Goal: Transaction & Acquisition: Purchase product/service

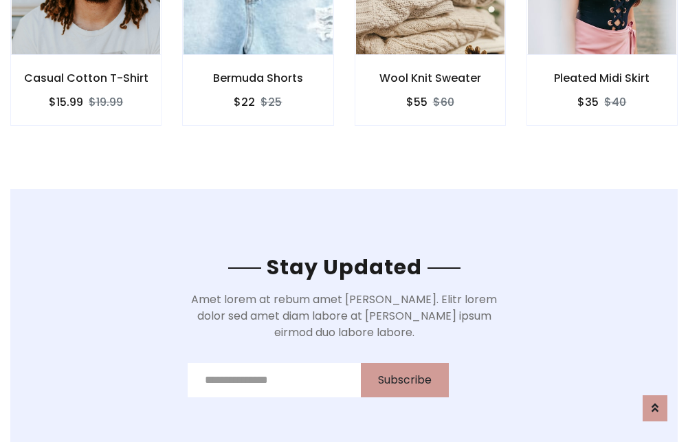
scroll to position [2069, 0]
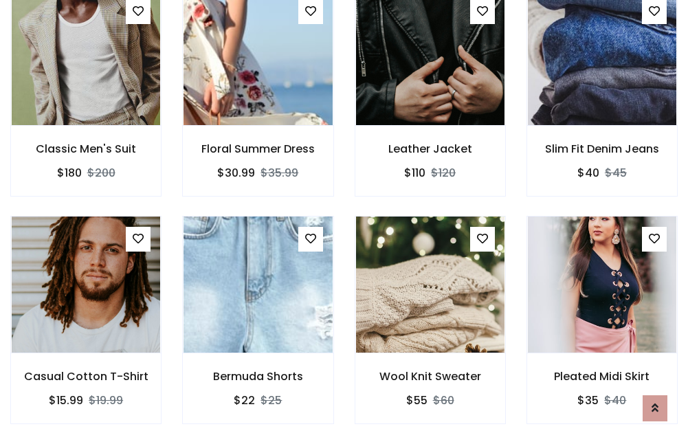
click at [344, 221] on div "Wool Knit Sweater $55 $60" at bounding box center [430, 329] width 172 height 227
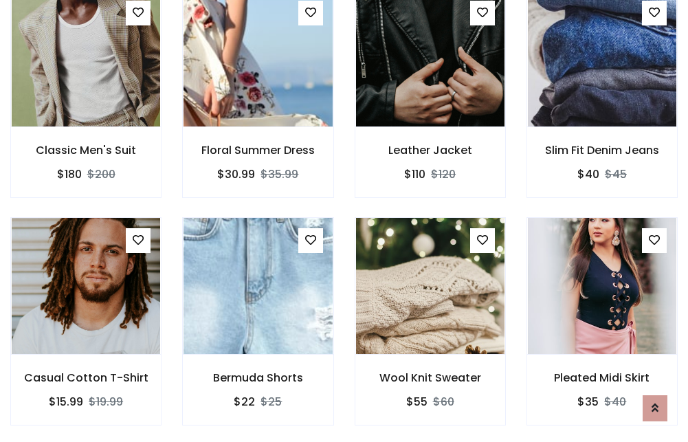
click at [344, 221] on div "Wool Knit Sweater $55 $60" at bounding box center [430, 330] width 172 height 227
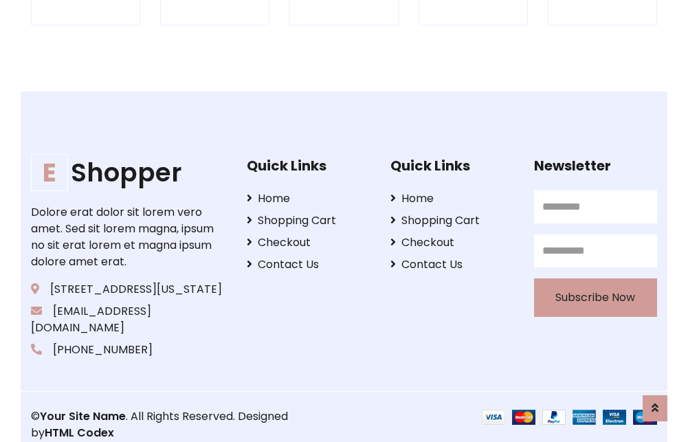
scroll to position [2616, 0]
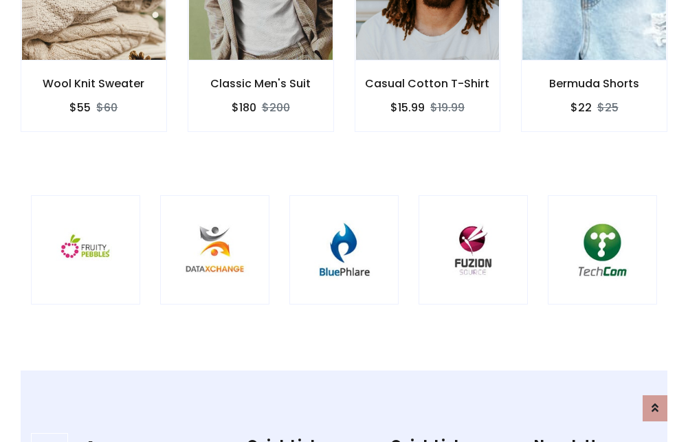
click at [344, 221] on img at bounding box center [343, 249] width 75 height 75
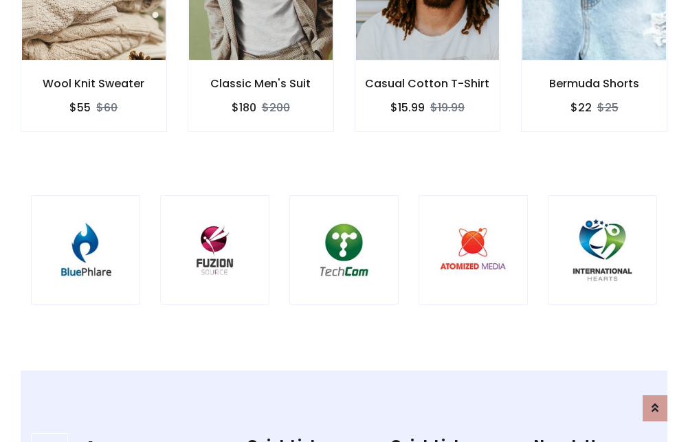
click at [344, 221] on img at bounding box center [343, 249] width 75 height 75
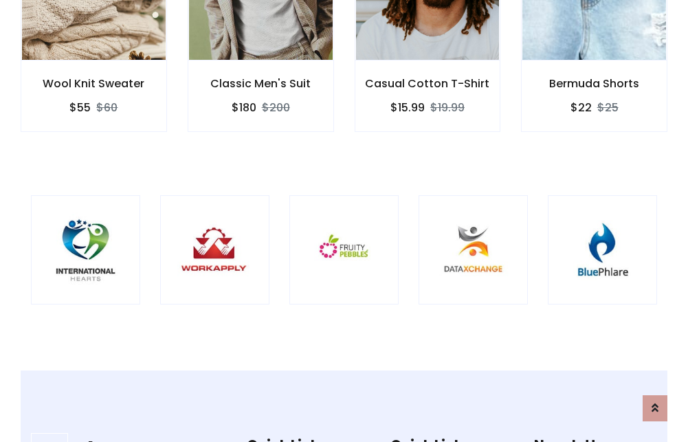
click at [344, 221] on img at bounding box center [343, 249] width 75 height 75
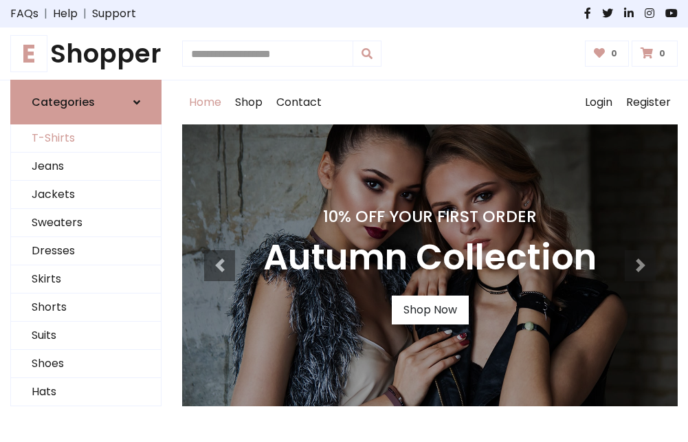
click at [86, 139] on link "T-Shirts" at bounding box center [86, 138] width 150 height 28
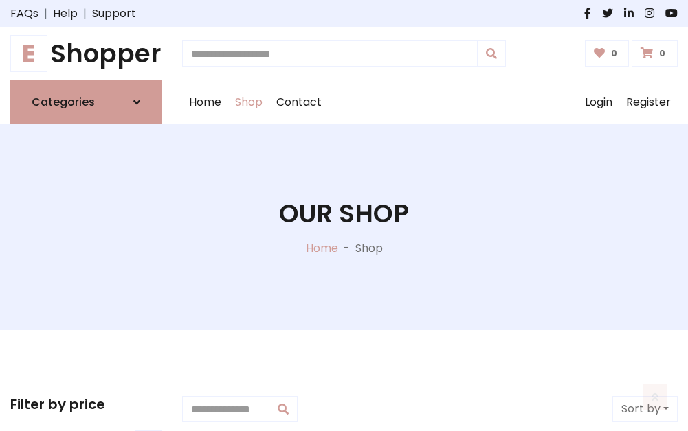
scroll to position [551, 0]
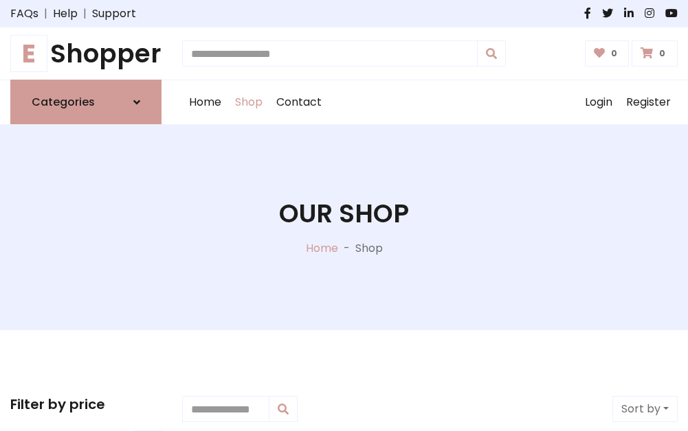
click at [86, 54] on h1 "E Shopper" at bounding box center [85, 53] width 151 height 30
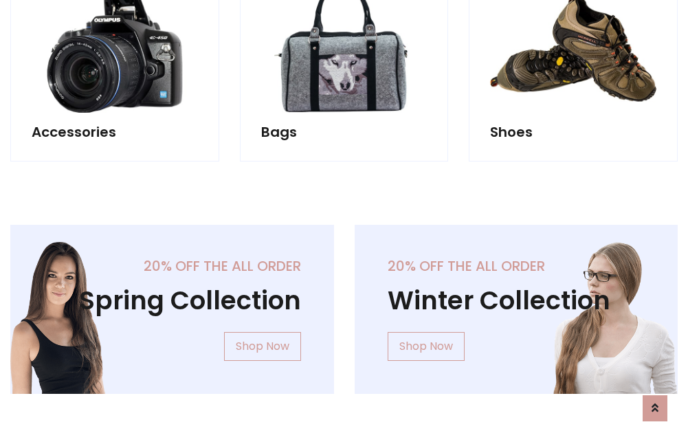
scroll to position [1335, 0]
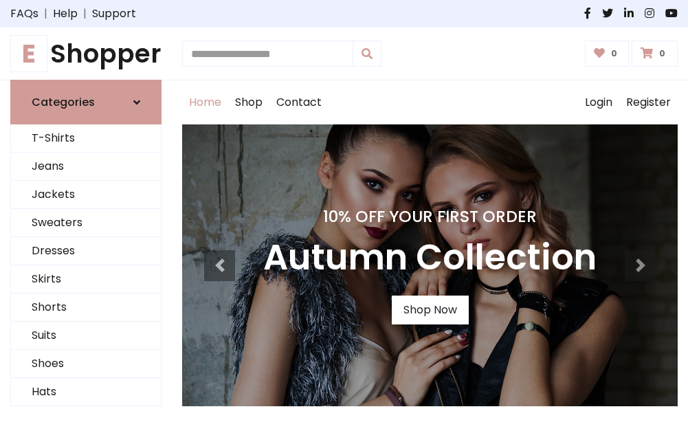
scroll to position [451, 0]
